Goal: Use online tool/utility: Utilize a website feature to perform a specific function

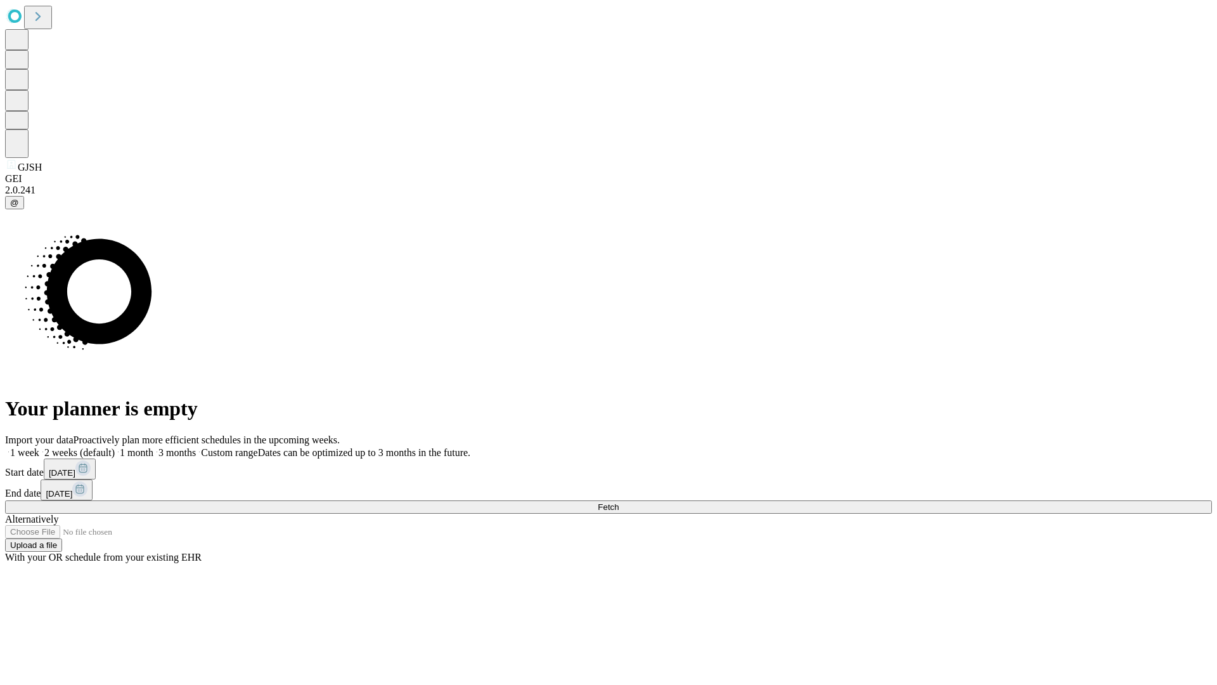
click at [619, 502] on span "Fetch" at bounding box center [608, 507] width 21 height 10
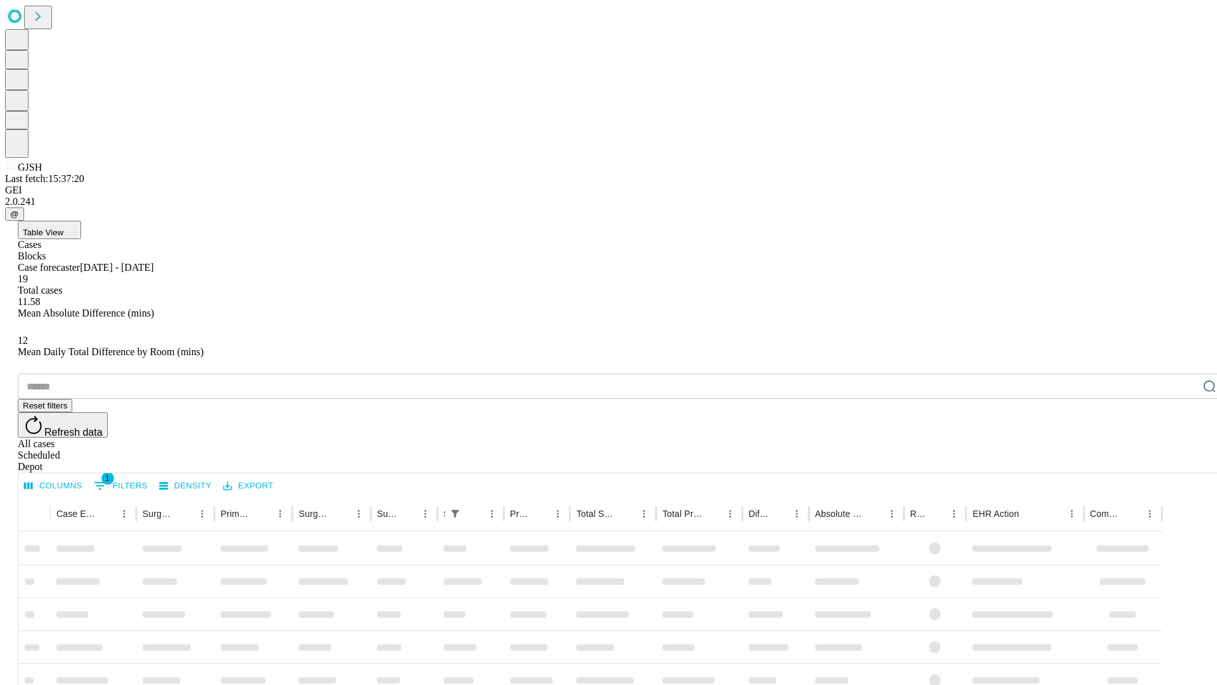
click at [63, 228] on span "Table View" at bounding box center [43, 233] width 41 height 10
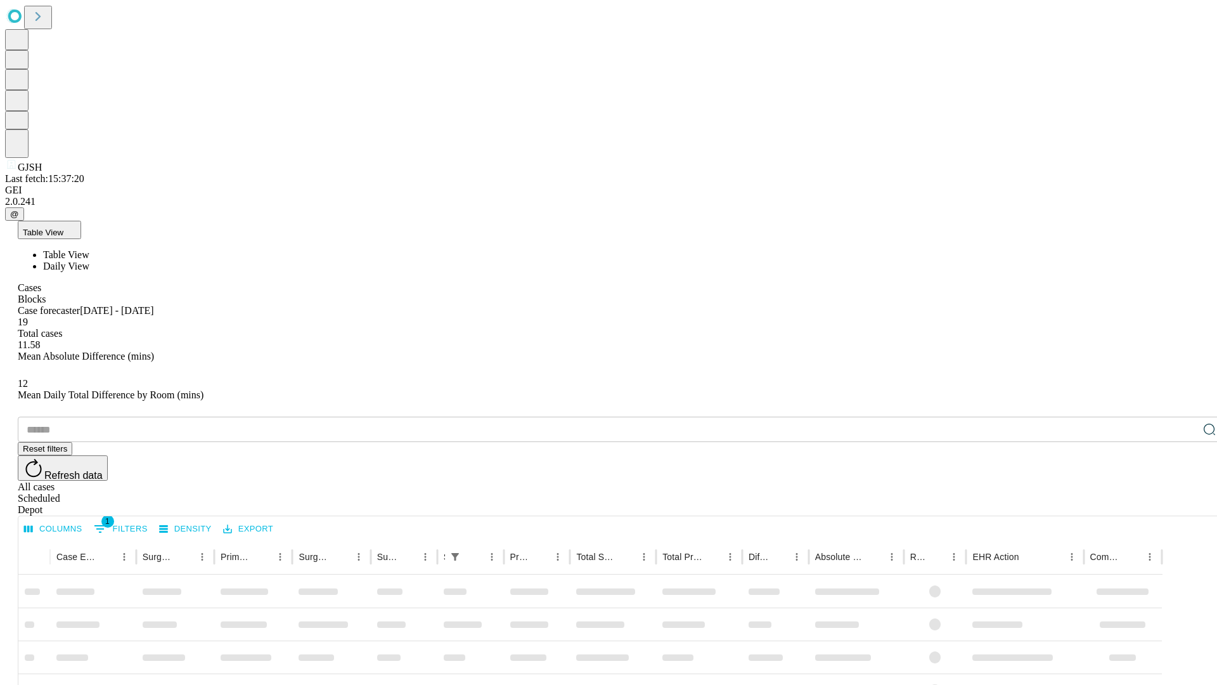
click at [89, 261] on span "Daily View" at bounding box center [66, 266] width 46 height 11
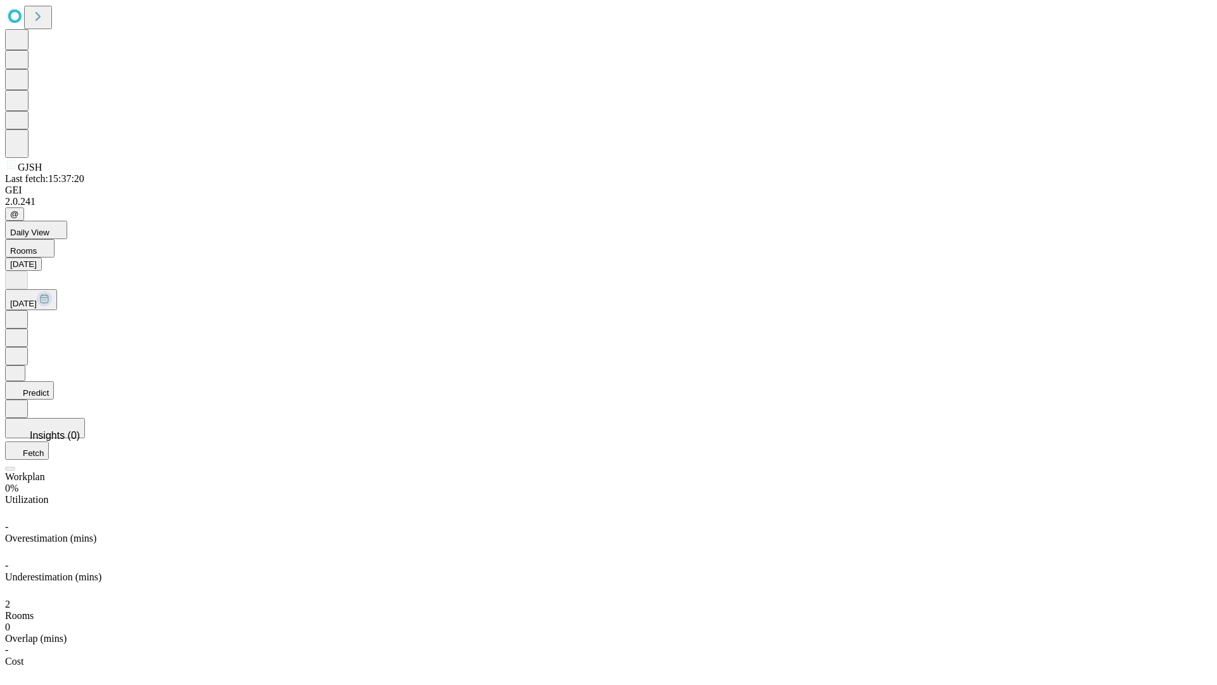
click at [54, 381] on button "Predict" at bounding box center [29, 390] width 49 height 18
